Goal: Task Accomplishment & Management: Manage account settings

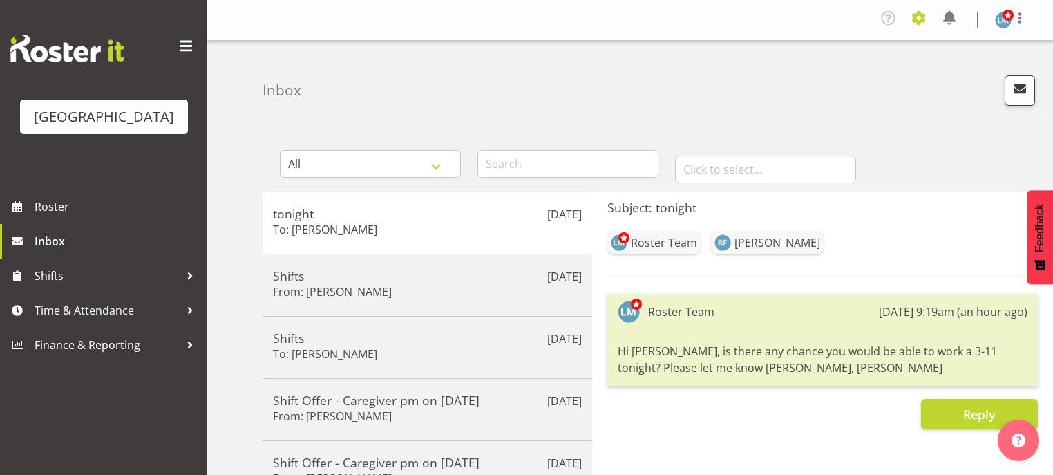
click at [917, 17] on span at bounding box center [919, 18] width 22 height 22
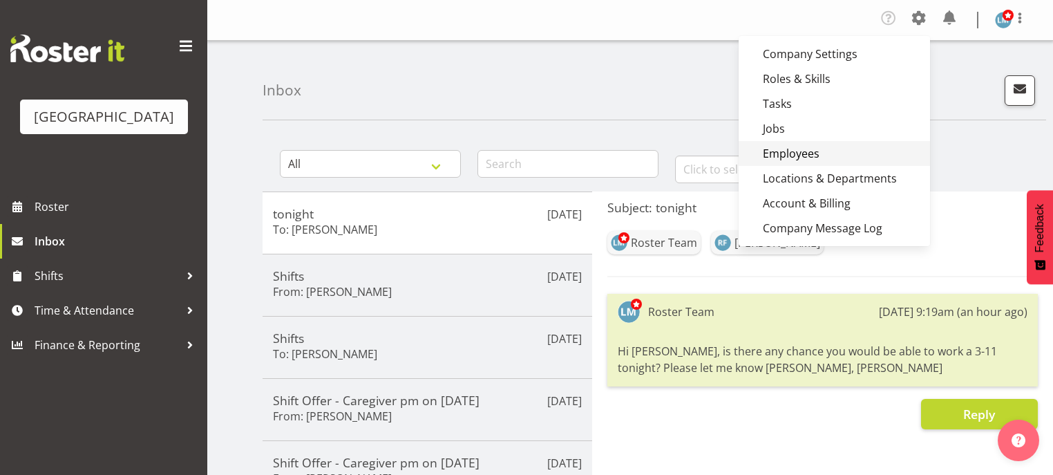
click at [783, 155] on link "Employees" at bounding box center [833, 153] width 191 height 25
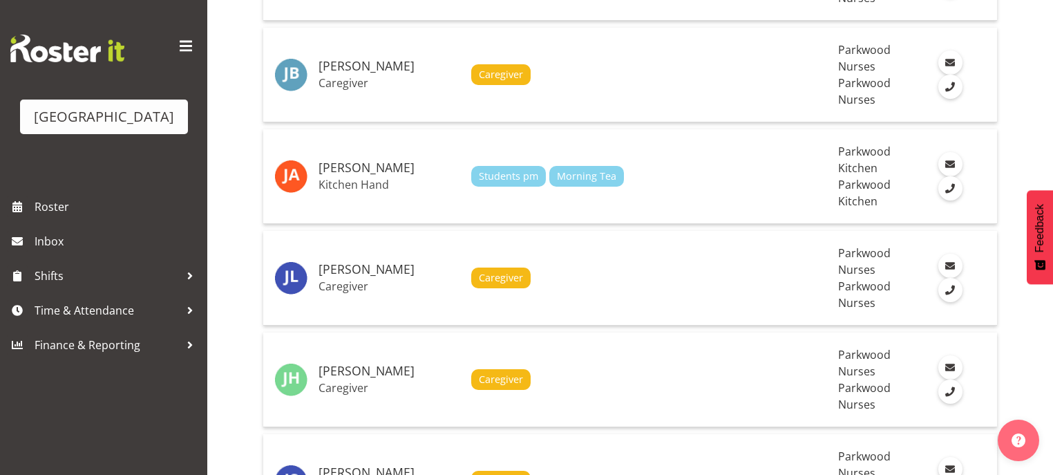
scroll to position [4188, 0]
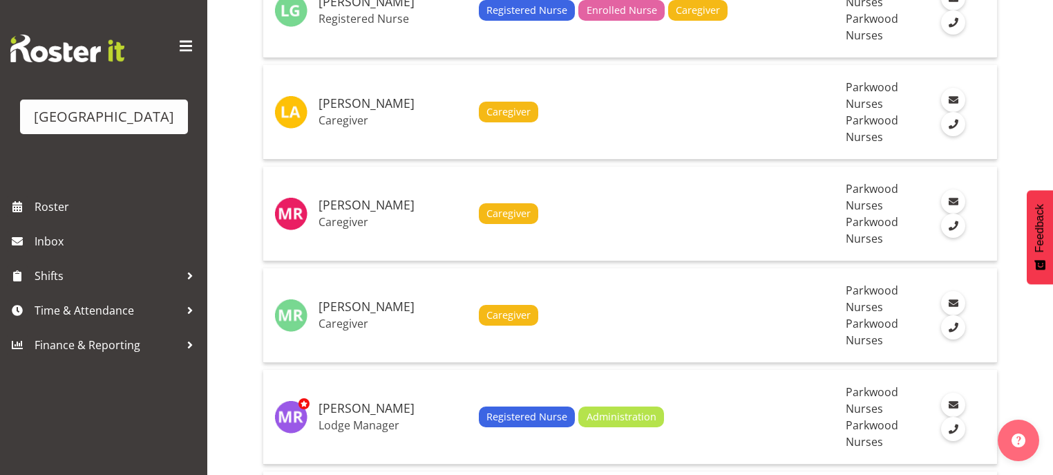
scroll to position [1444, 0]
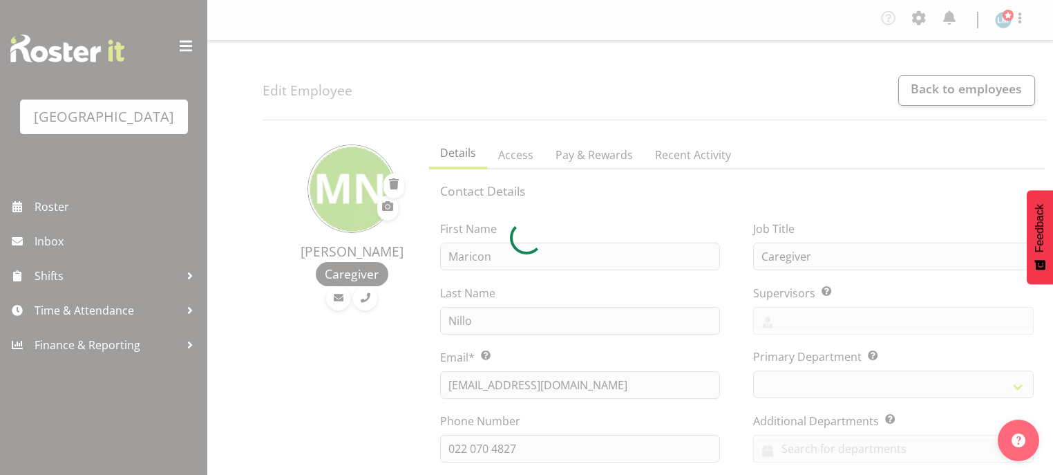
select select "TimelineWeek"
select select
select select "102"
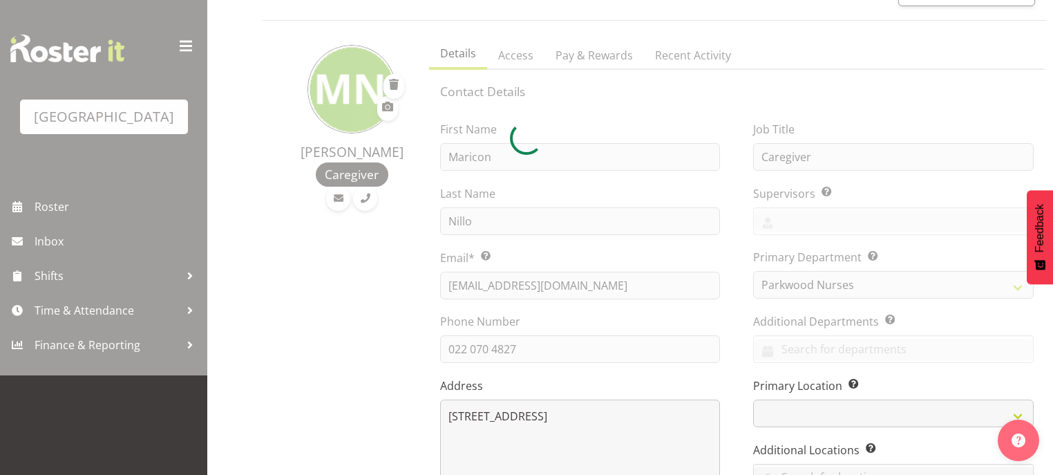
select select "104"
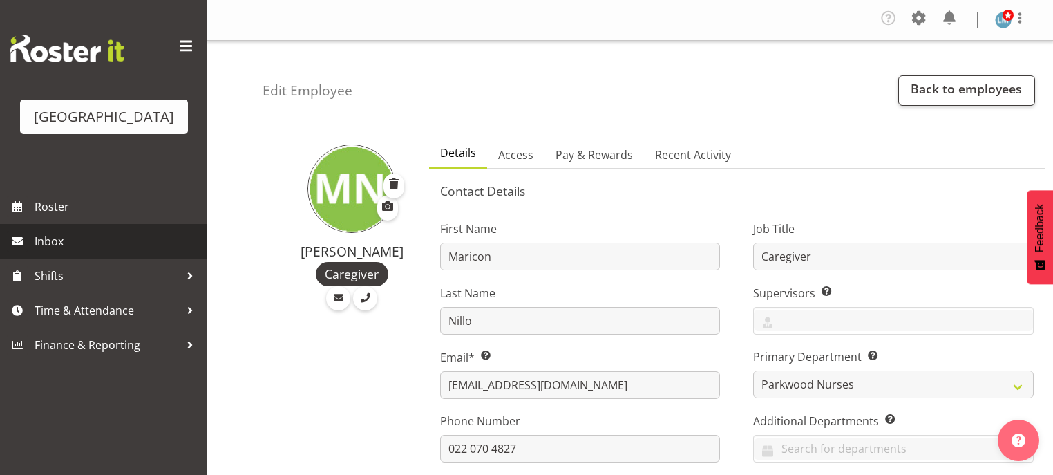
click at [50, 251] on span "Inbox" at bounding box center [118, 241] width 166 height 21
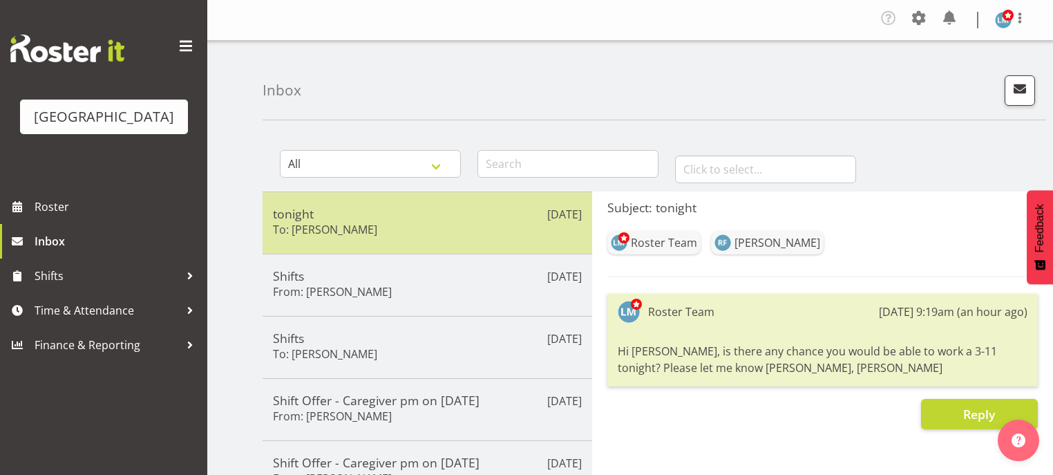
click at [472, 207] on h5 "tonight" at bounding box center [427, 213] width 309 height 15
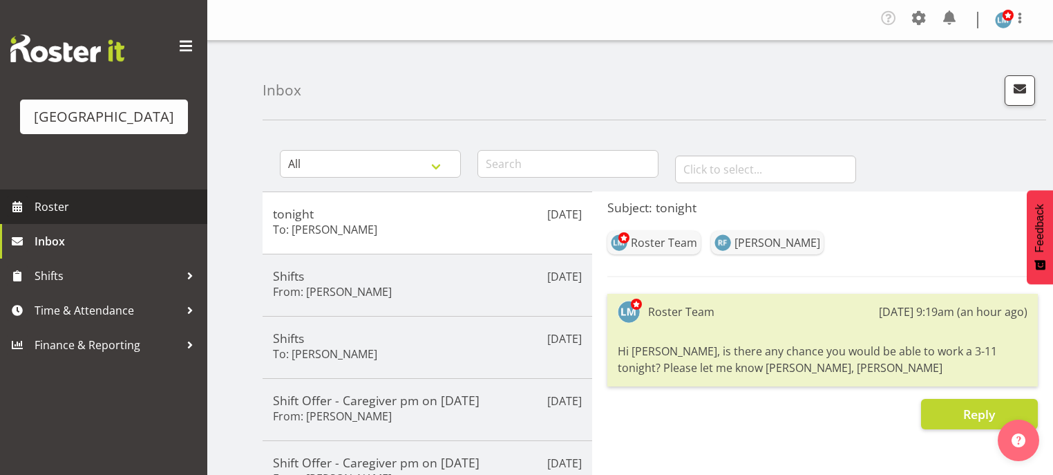
click at [54, 217] on span "Roster" at bounding box center [118, 206] width 166 height 21
